Goal: Task Accomplishment & Management: Manage account settings

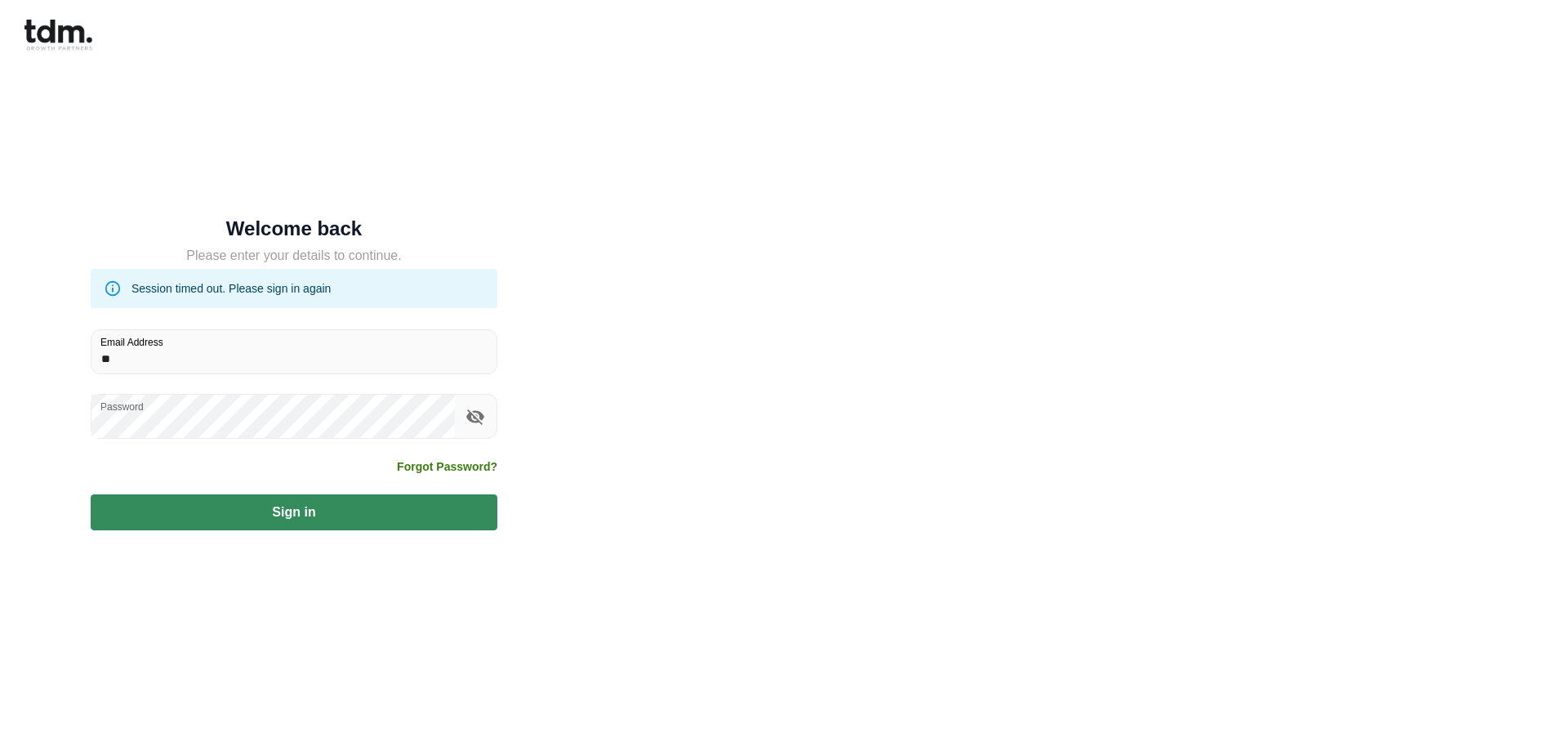
type input "**********"
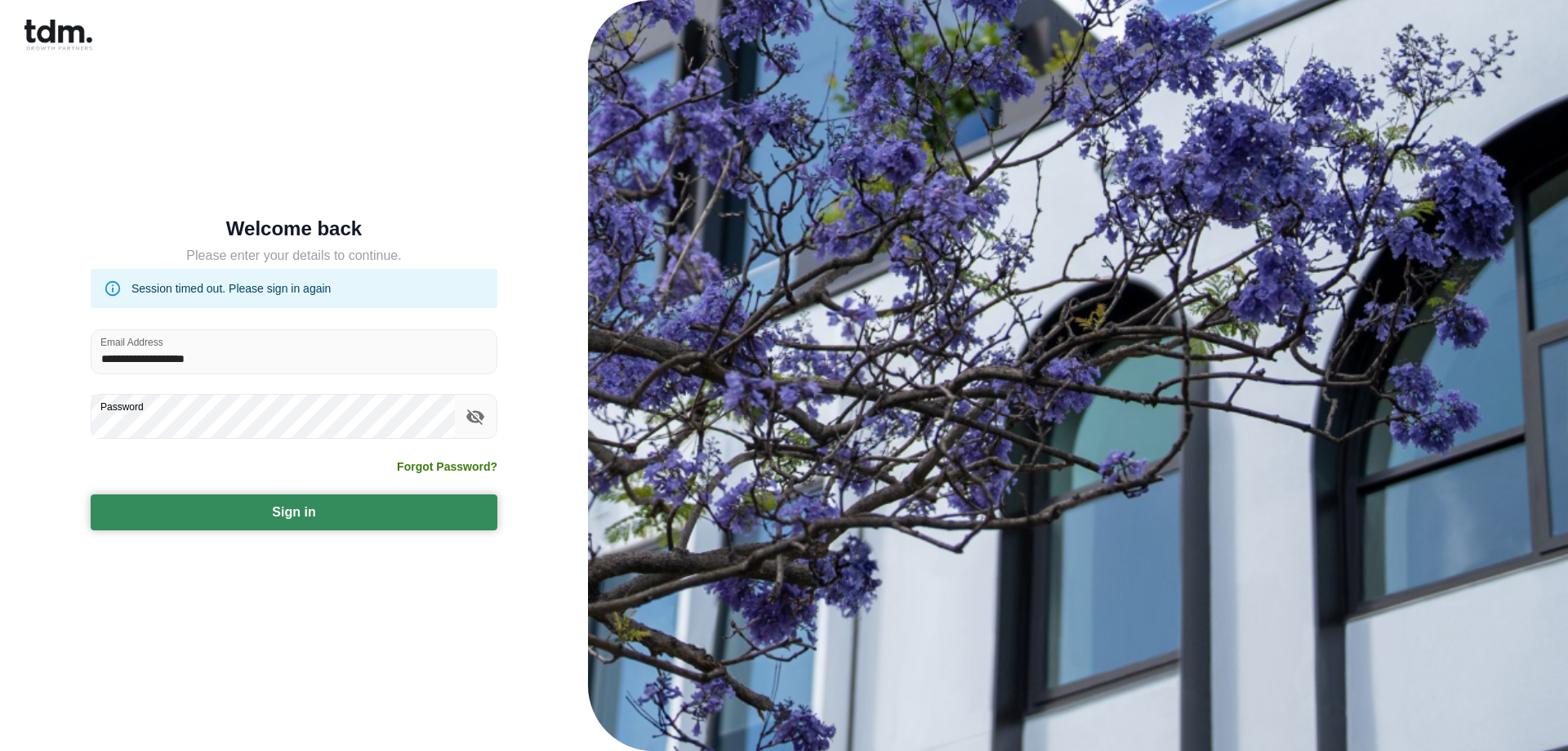
click at [405, 515] on button "Sign in" at bounding box center [294, 512] width 406 height 36
click at [292, 509] on button "Sign in" at bounding box center [294, 512] width 406 height 36
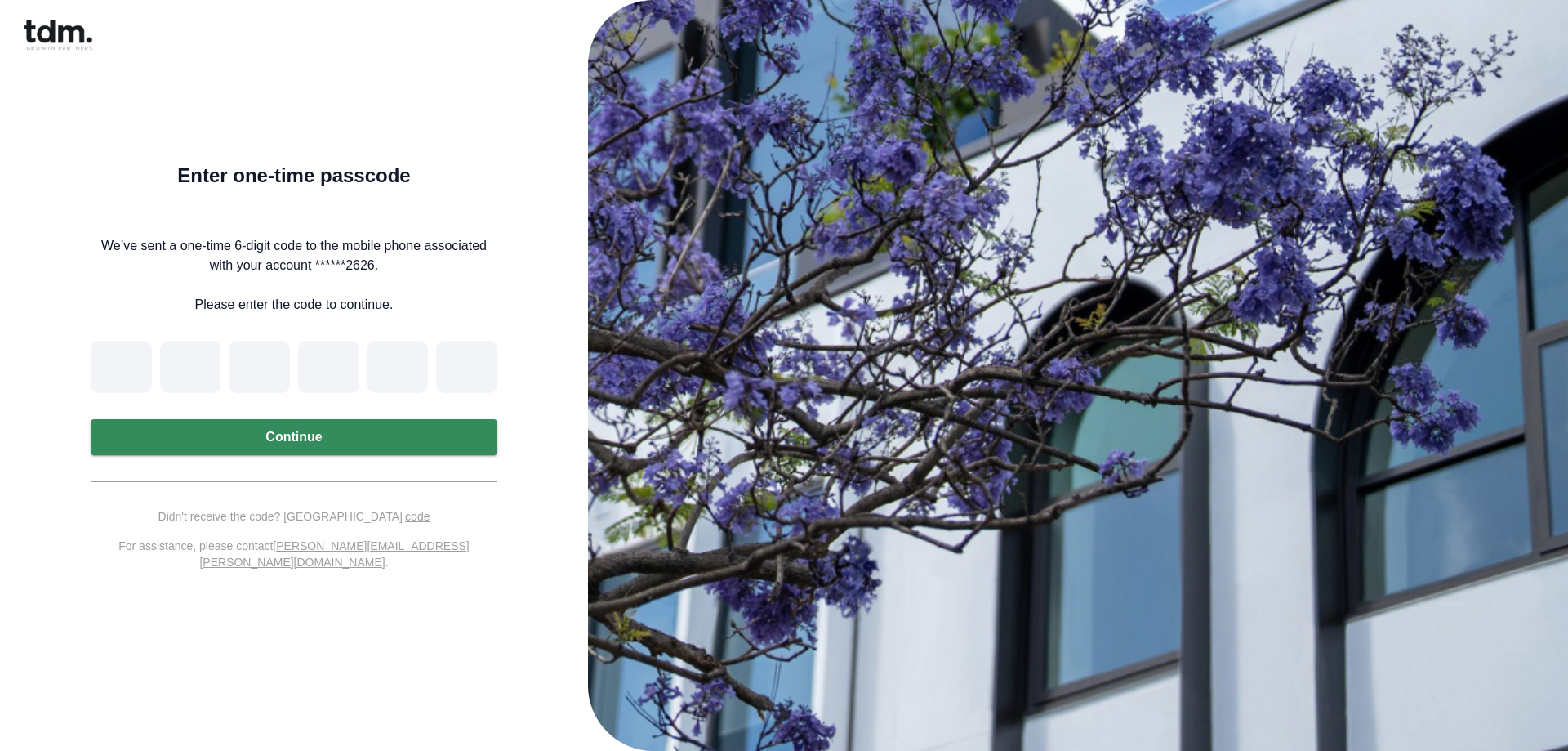
type input "*"
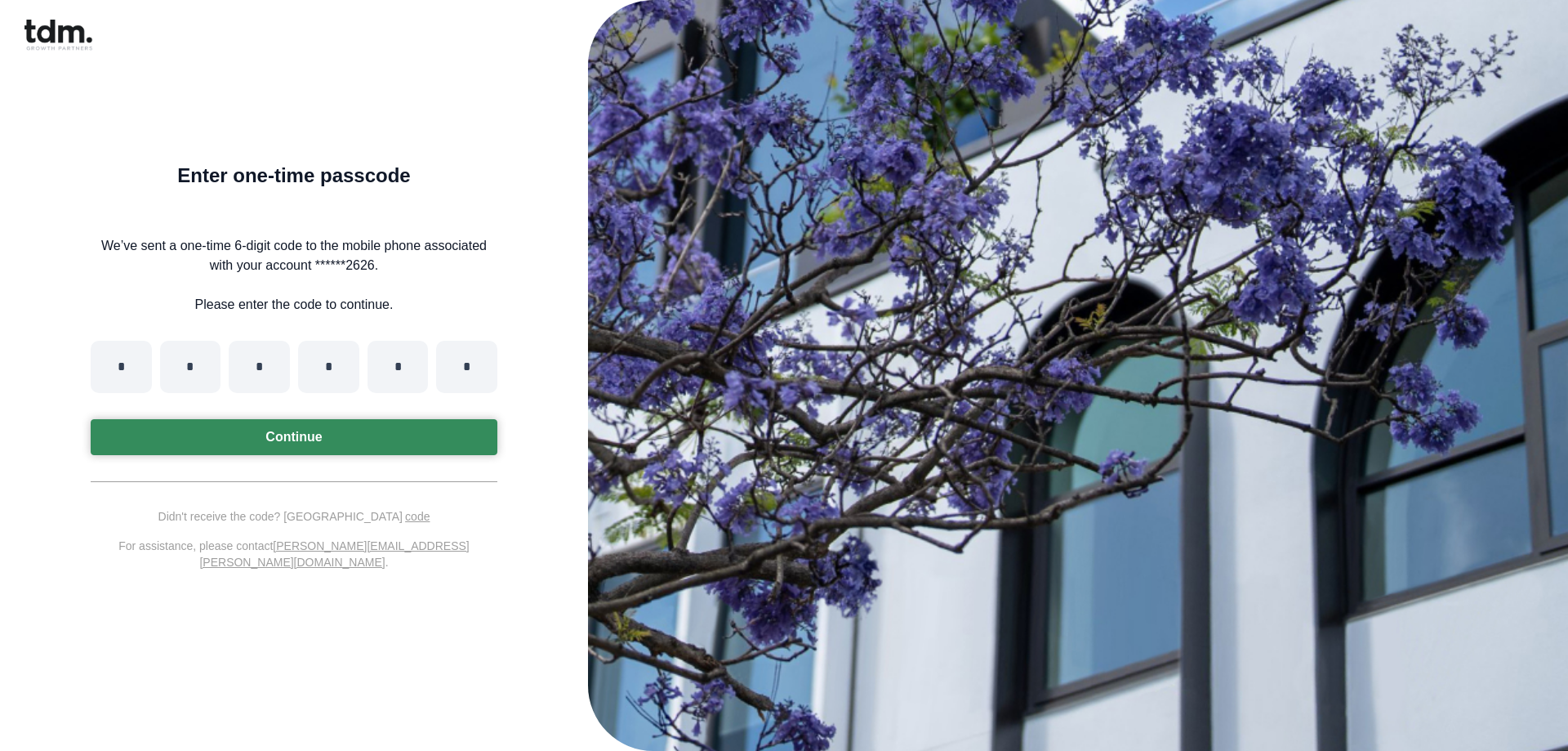
type input "*"
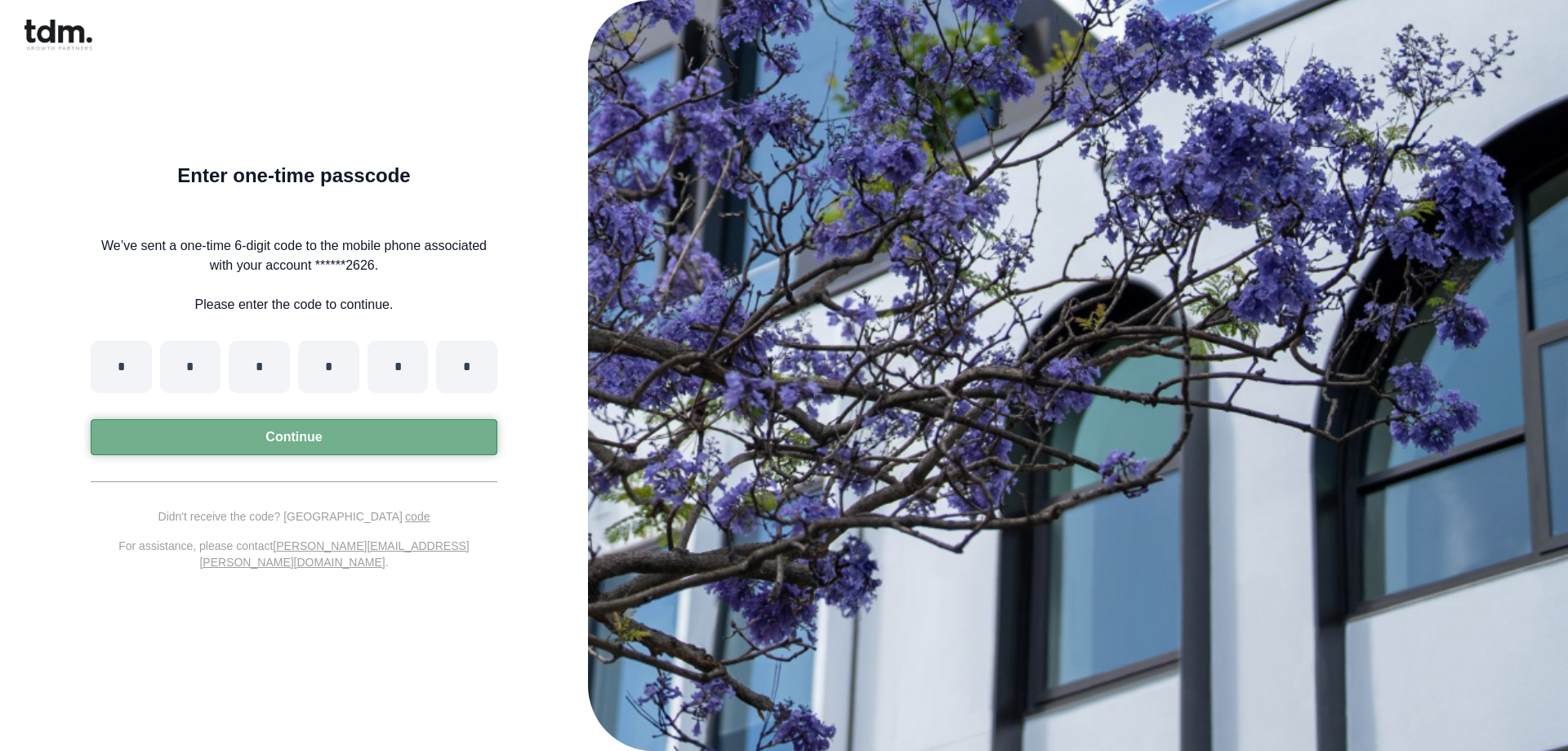
click at [284, 444] on button "Continue" at bounding box center [294, 437] width 406 height 36
